Goal: Task Accomplishment & Management: Manage account settings

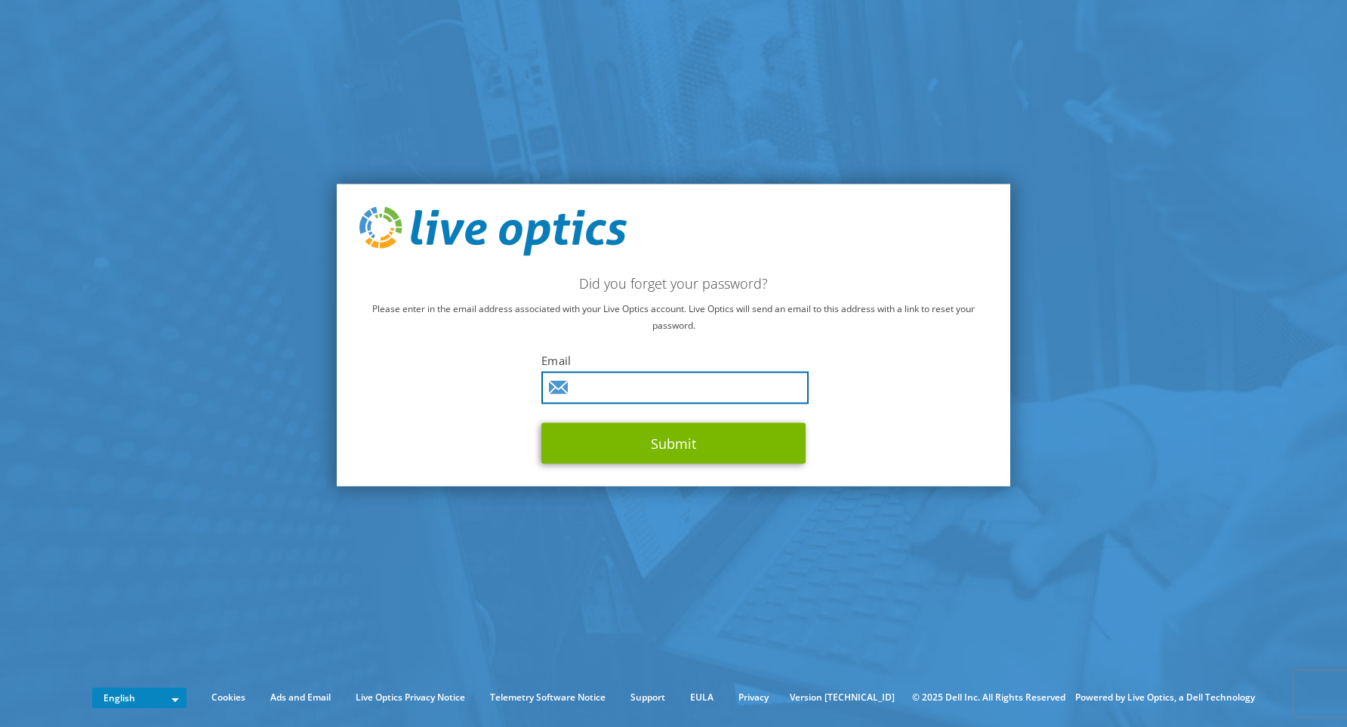
click at [612, 387] on input "text" at bounding box center [675, 388] width 267 height 32
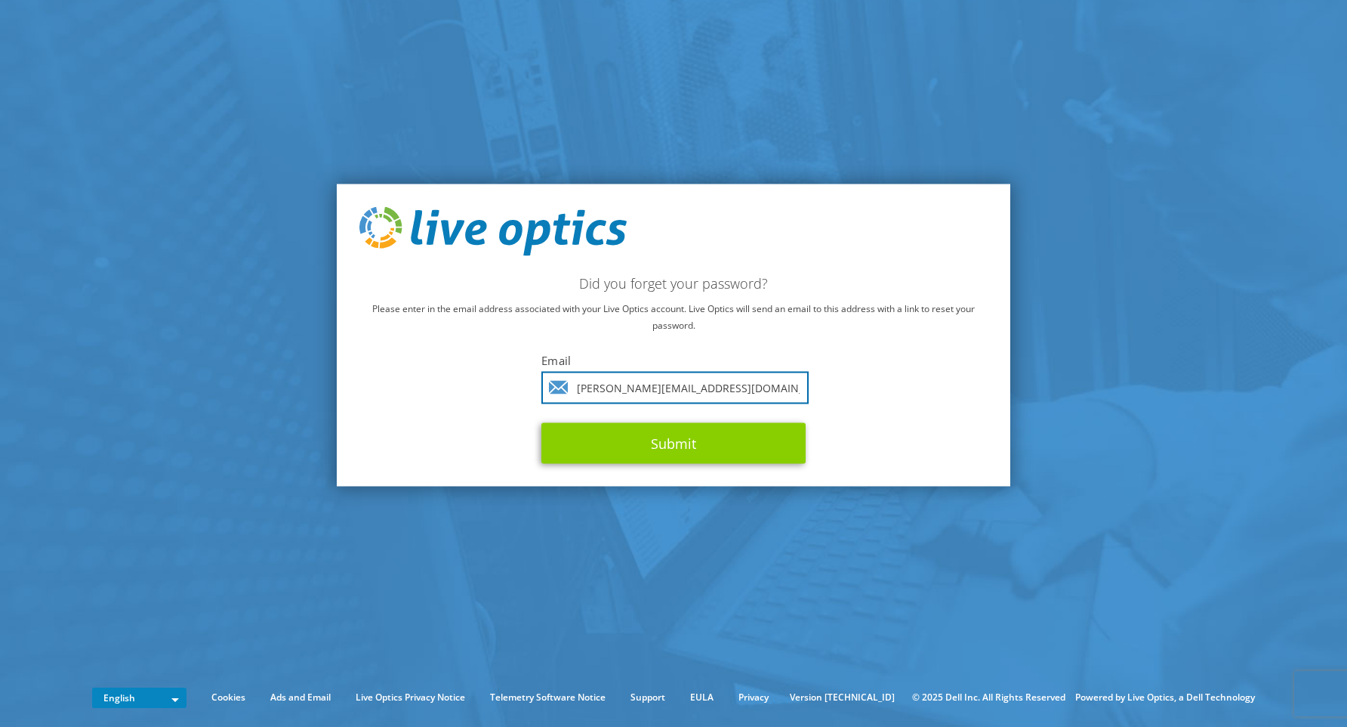
type input "petr.mojzisek@anect.com"
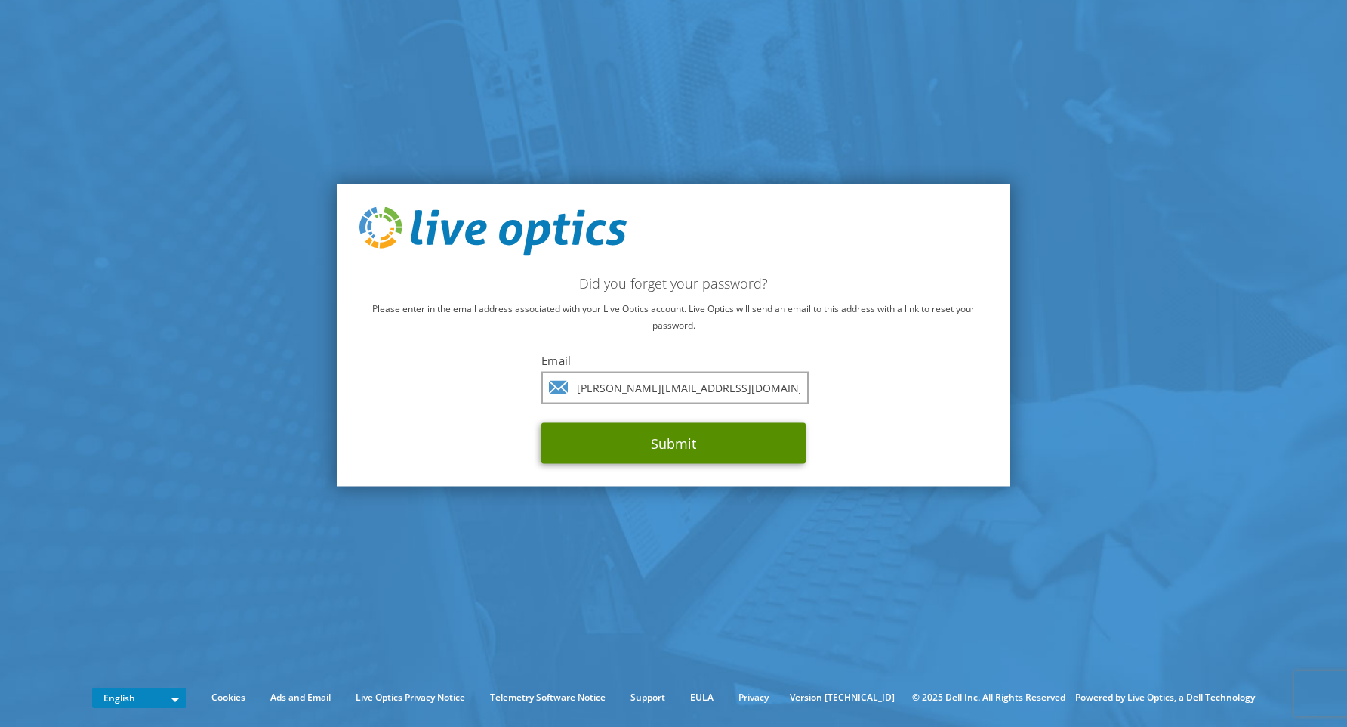
click at [628, 441] on button "Submit" at bounding box center [674, 443] width 264 height 41
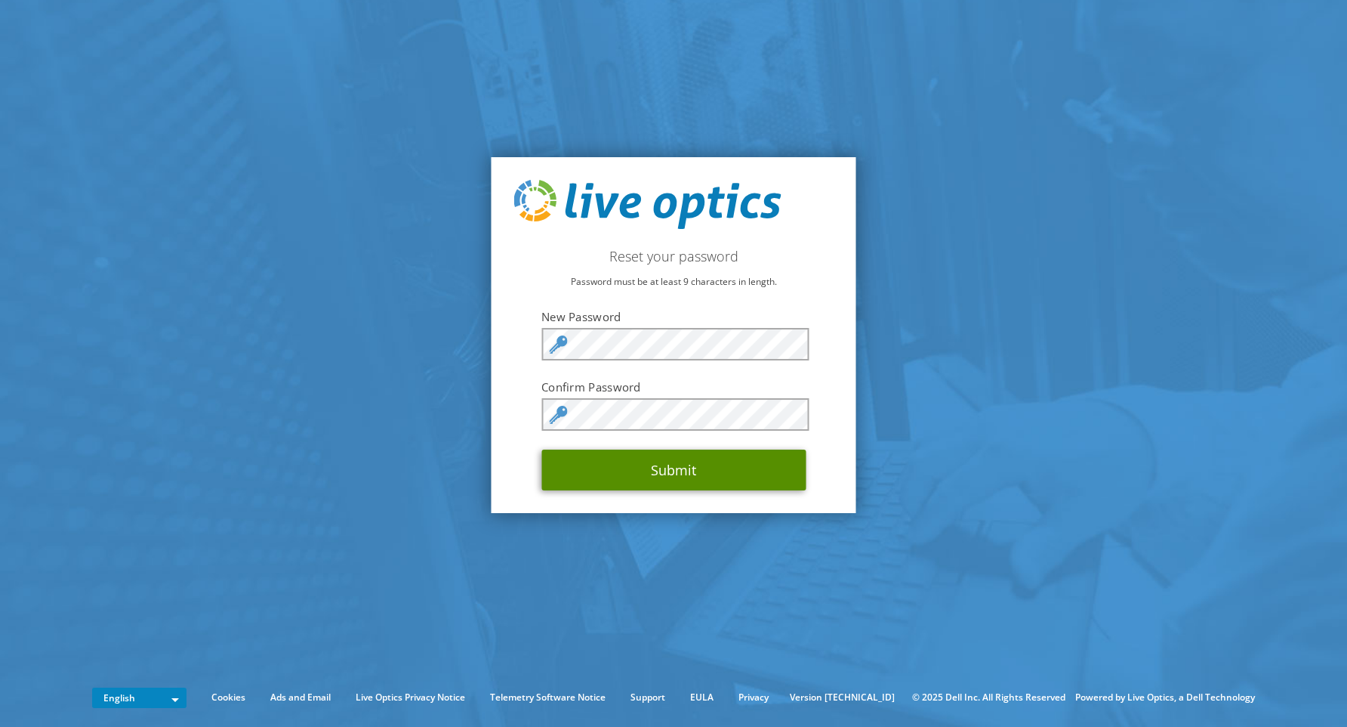
click at [708, 480] on button "Submit" at bounding box center [674, 469] width 264 height 41
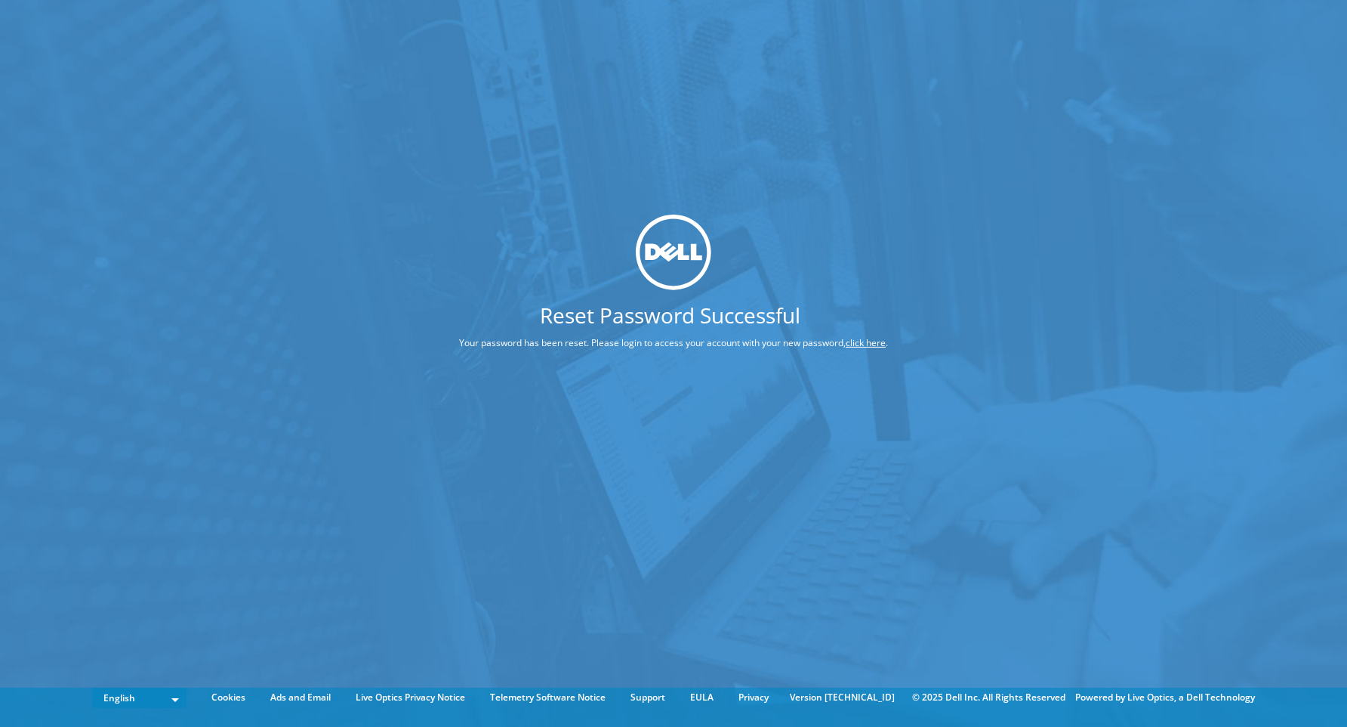
click at [860, 343] on link "click here" at bounding box center [866, 341] width 40 height 13
